Goal: Task Accomplishment & Management: Manage account settings

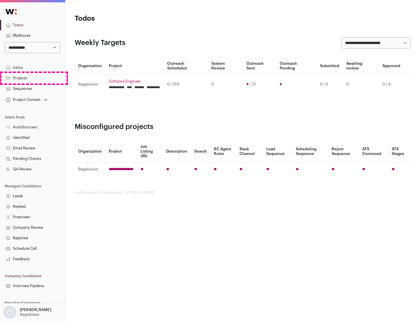
click at [32, 78] on link "Projects" at bounding box center [32, 78] width 65 height 10
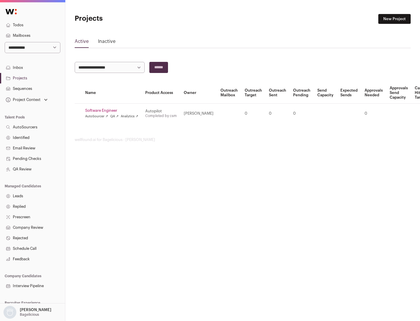
click at [113, 110] on link "Software Engineer" at bounding box center [111, 110] width 53 height 5
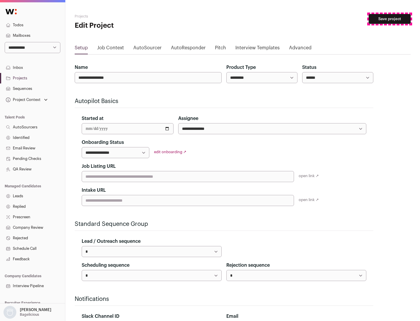
click at [389, 19] on button "Save project" at bounding box center [389, 19] width 42 height 10
